Goal: Submit feedback/report problem: Submit feedback/report problem

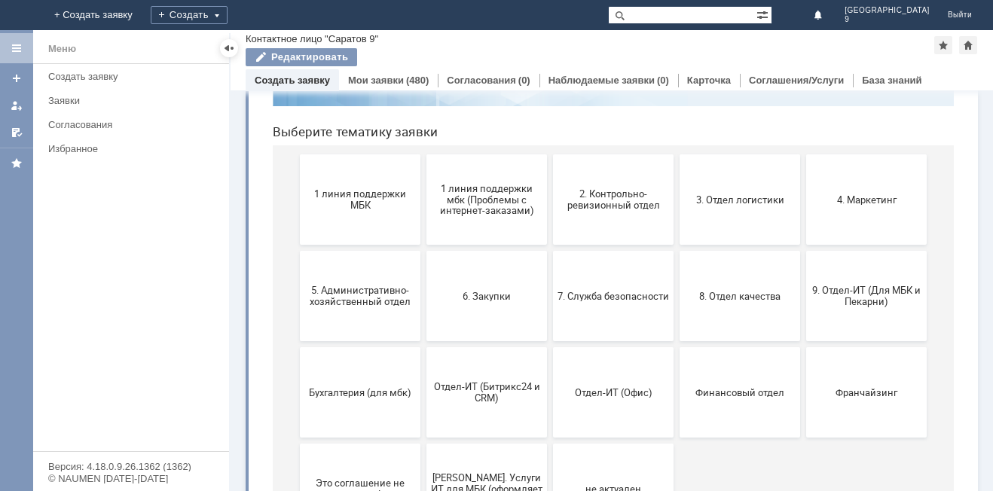
scroll to position [176, 0]
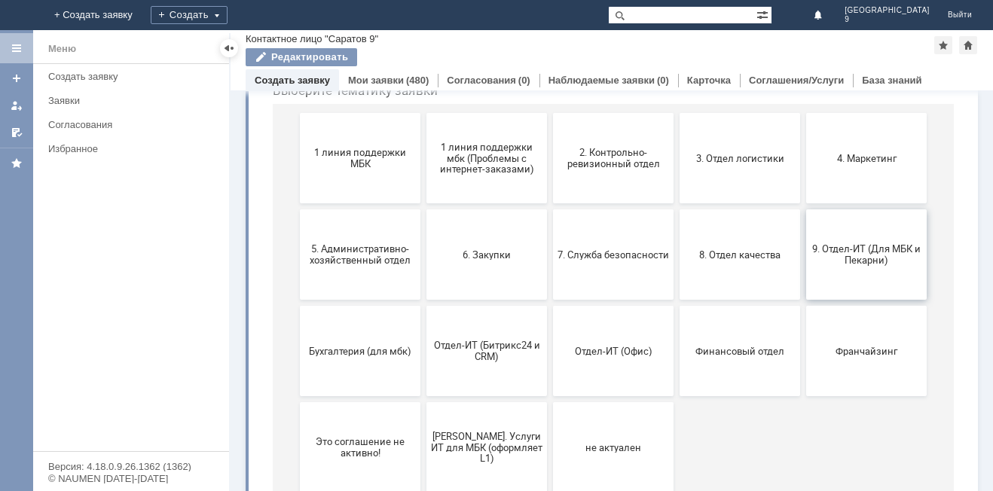
drag, startPoint x: 840, startPoint y: 251, endPoint x: 1097, endPoint y: 184, distance: 265.5
click at [840, 251] on span "9. Отдел-ИТ (Для МБК и Пекарни)" at bounding box center [867, 254] width 112 height 23
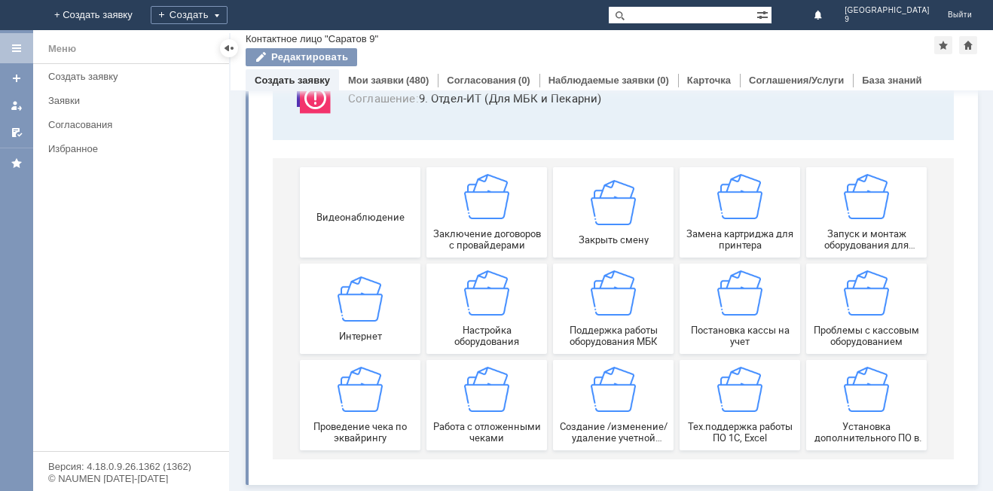
scroll to position [125, 0]
click at [505, 392] on div "Работа с отложенными чеками" at bounding box center [487, 405] width 112 height 77
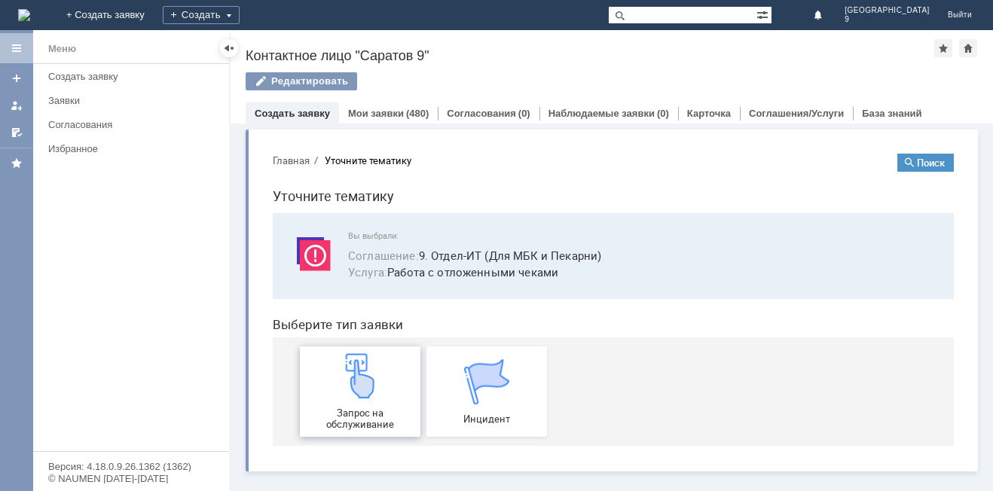
click at [380, 362] on img at bounding box center [360, 375] width 45 height 45
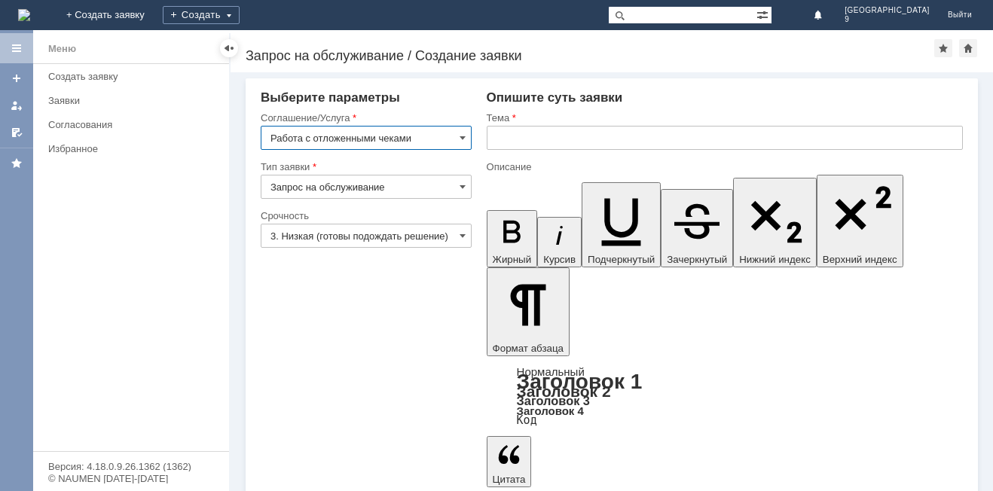
click at [529, 131] on input "text" at bounding box center [725, 138] width 476 height 24
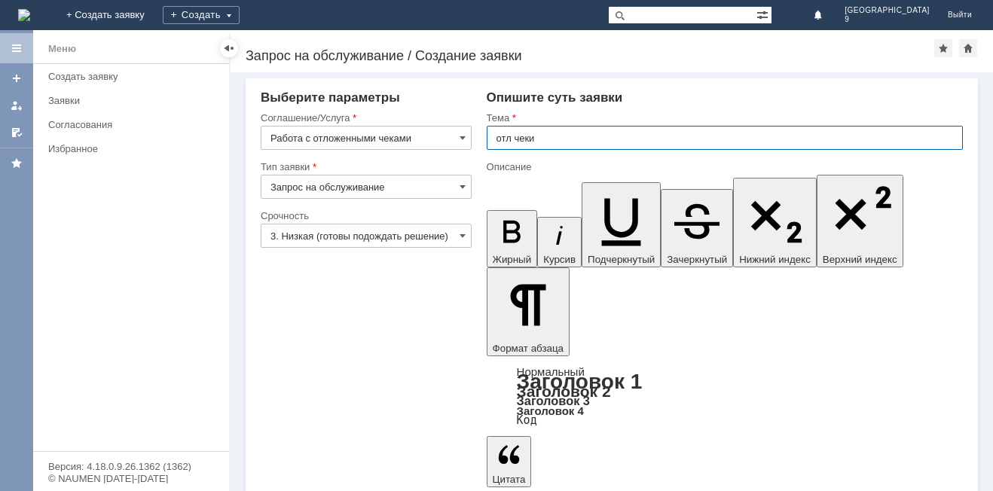
type input "отл чеки"
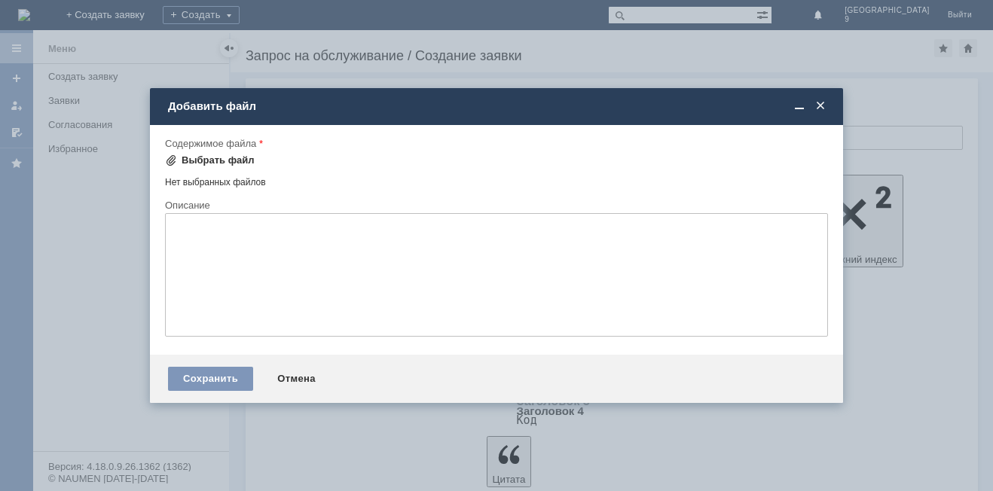
click at [200, 164] on div "Выбрать файл" at bounding box center [218, 160] width 73 height 12
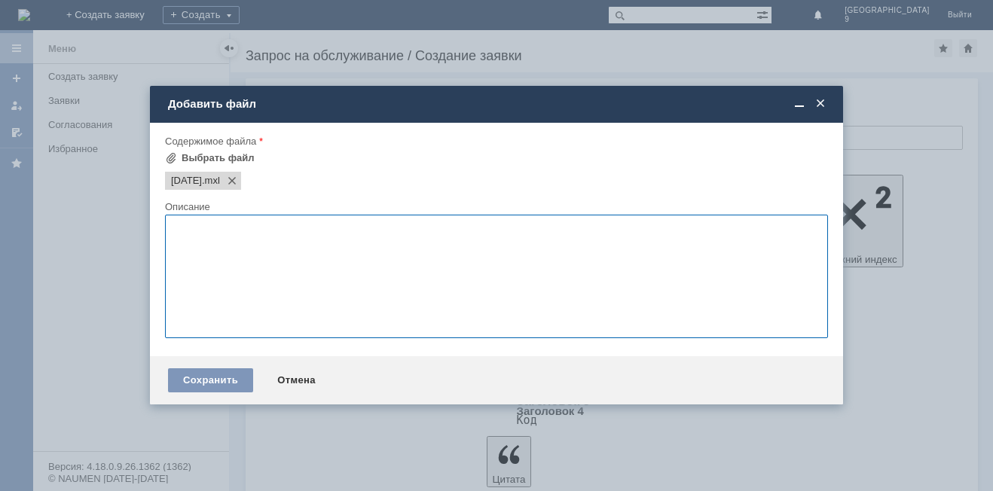
click at [269, 267] on textarea at bounding box center [496, 277] width 663 height 124
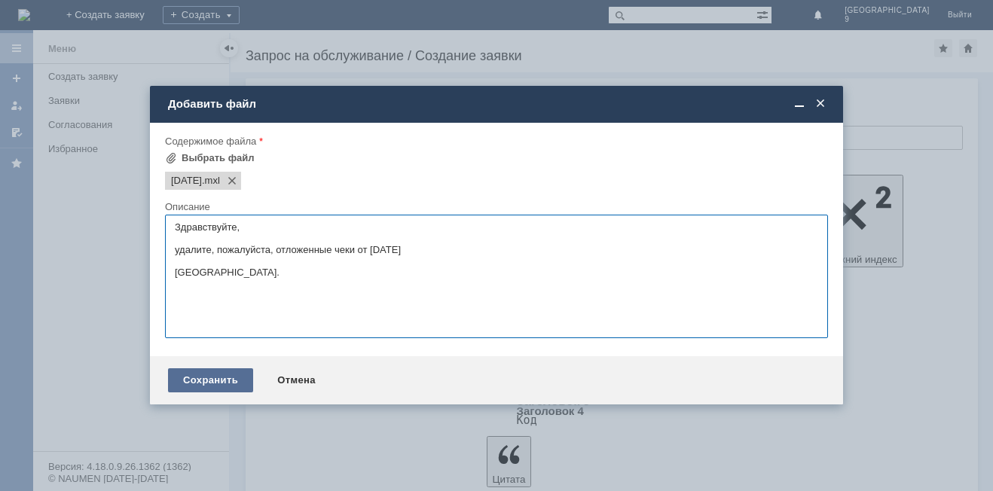
type textarea "Здравствуйте, удалите, пожалуйста, отложенные чеки от [DATE] [GEOGRAPHIC_DATA]."
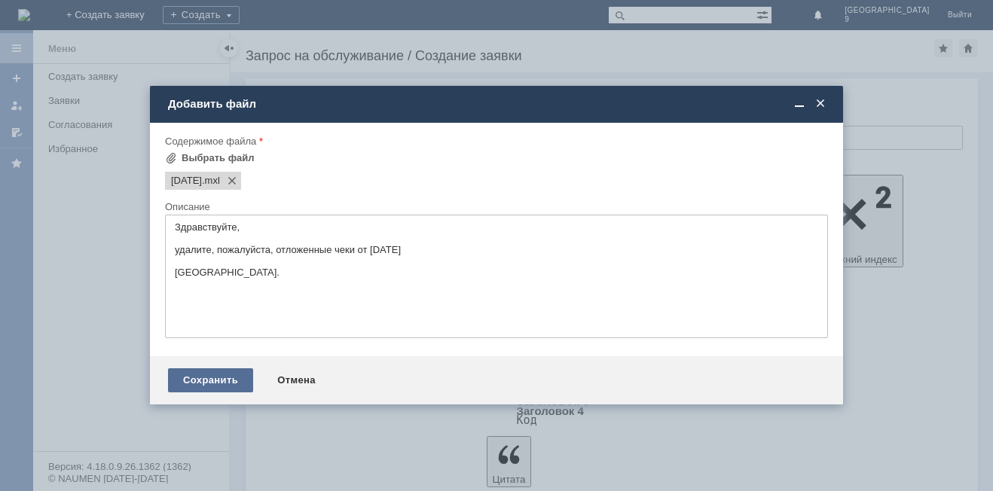
click at [215, 377] on div "Сохранить" at bounding box center [210, 380] width 85 height 24
